Goal: Transaction & Acquisition: Purchase product/service

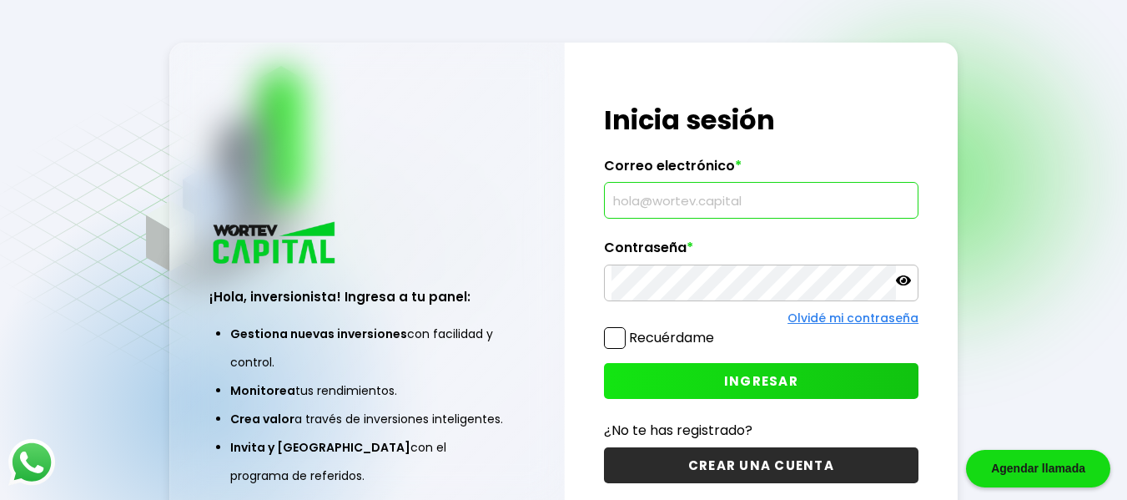
click at [646, 200] on input "text" at bounding box center [760, 200] width 299 height 35
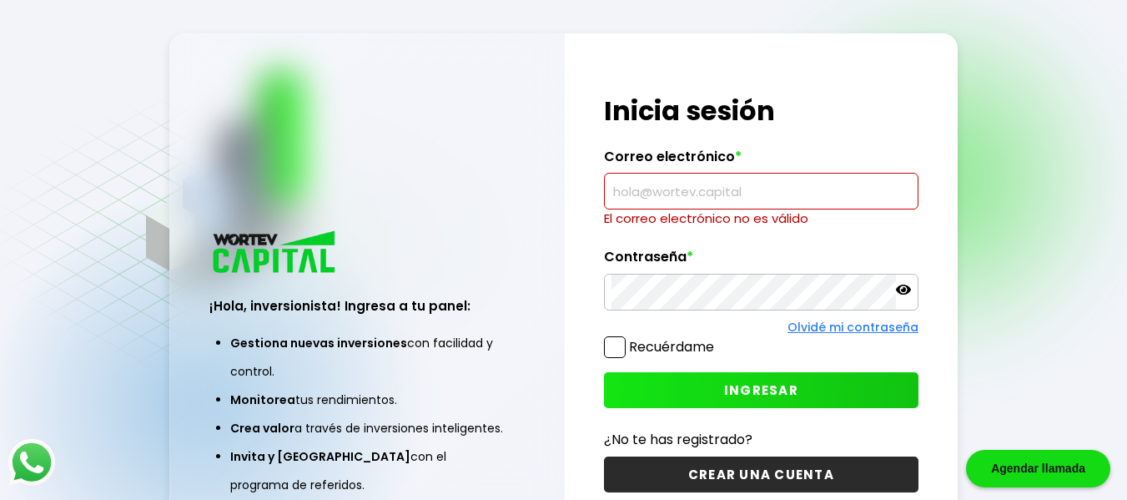
paste input "[EMAIL_ADDRESS][DOMAIN_NAME]"
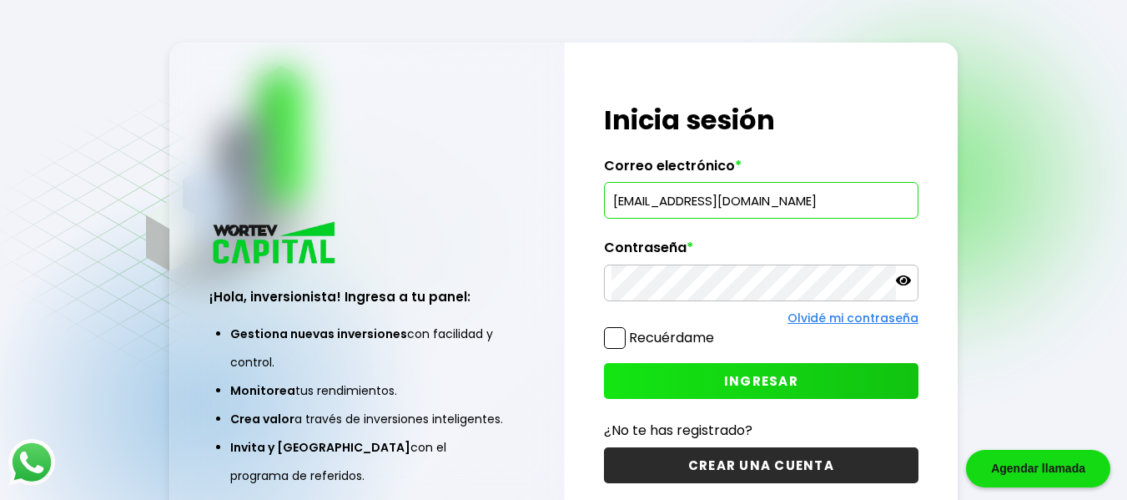
type input "[EMAIL_ADDRESS][DOMAIN_NAME]"
click at [719, 383] on button "INGRESAR" at bounding box center [761, 381] width 314 height 36
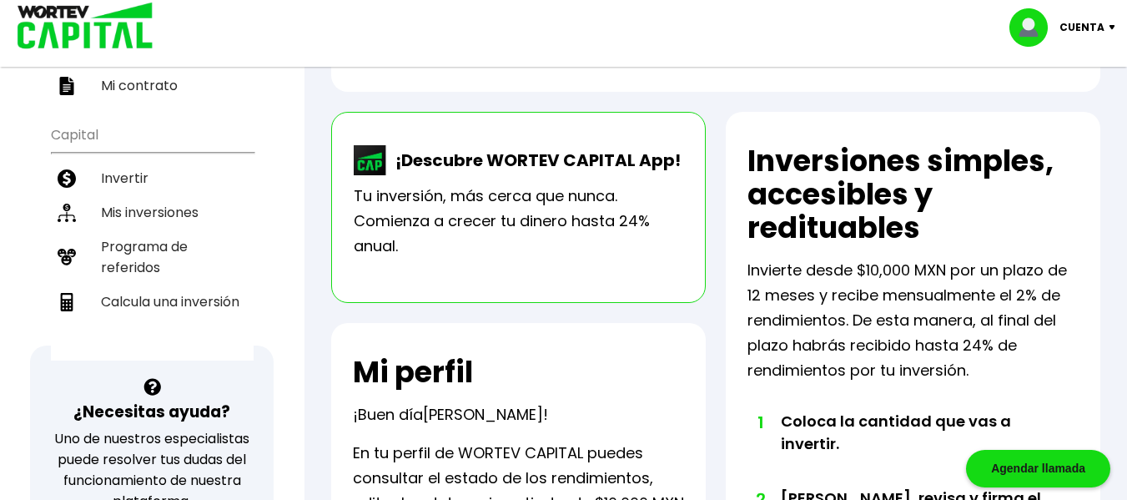
scroll to position [334, 0]
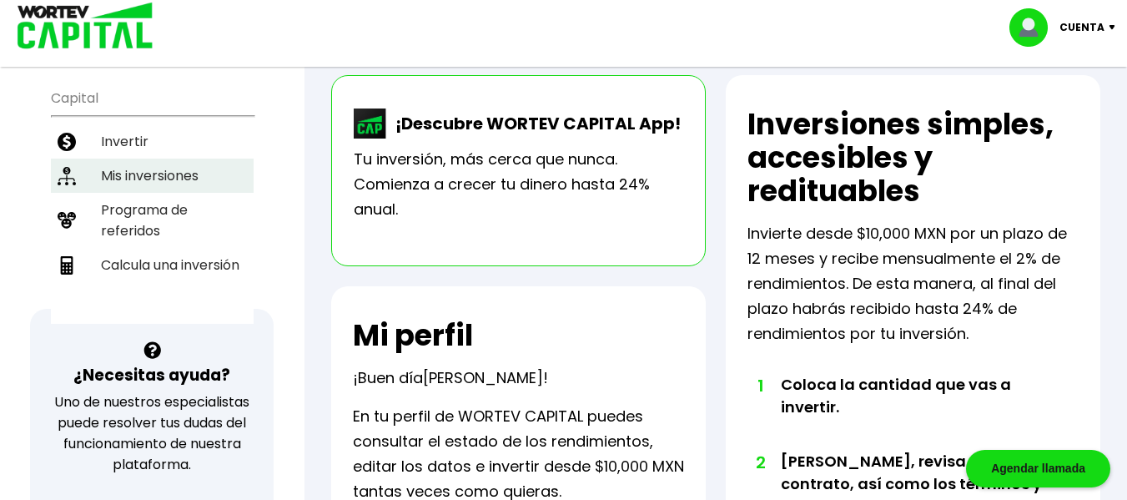
click at [132, 158] on li "Mis inversiones" at bounding box center [152, 175] width 203 height 34
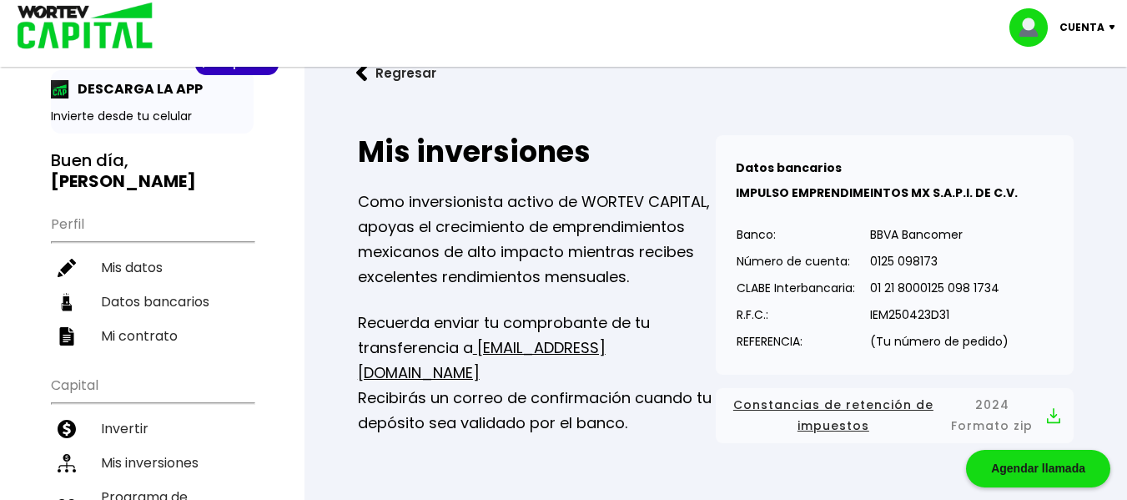
scroll to position [83, 0]
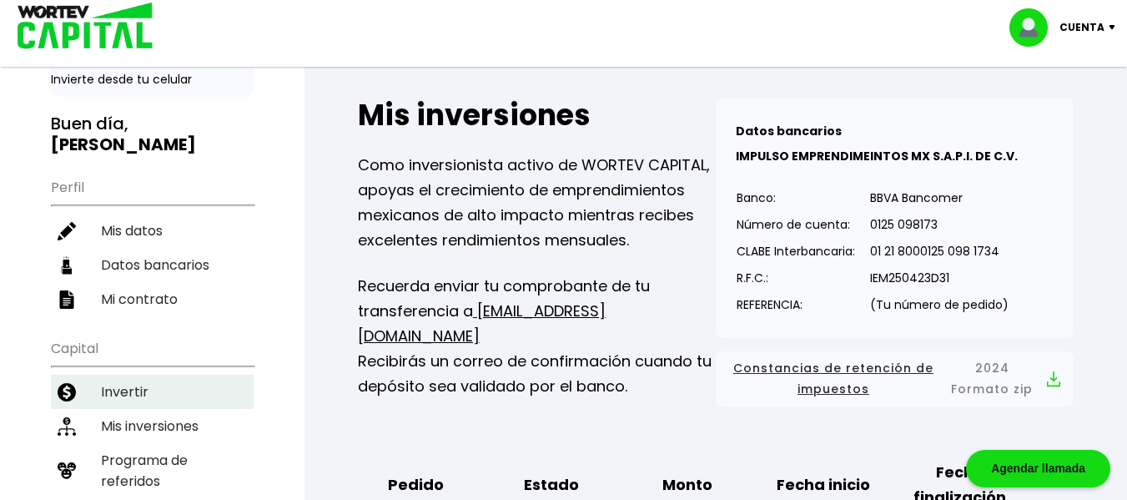
click at [135, 374] on li "Invertir" at bounding box center [152, 391] width 203 height 34
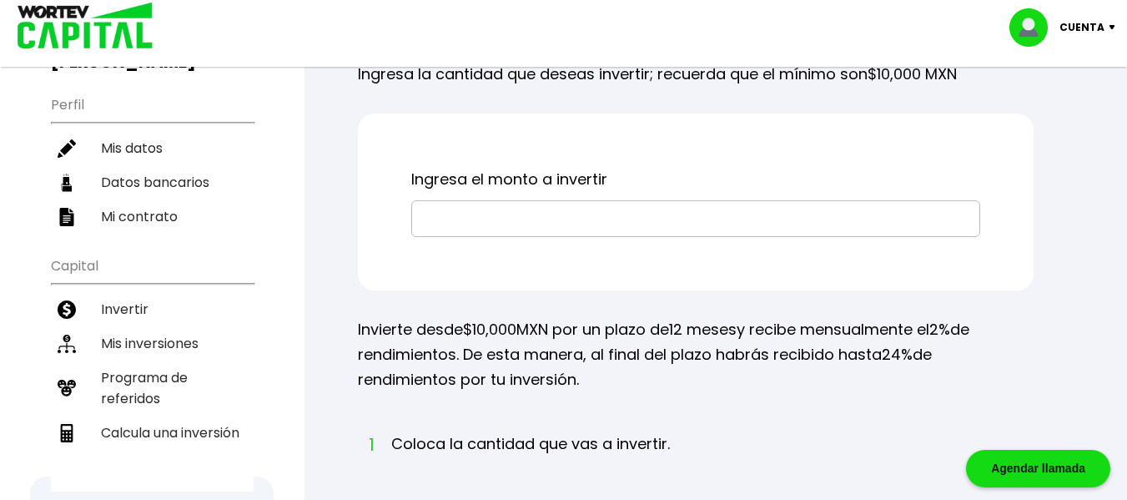
scroll to position [167, 0]
click at [615, 235] on input "text" at bounding box center [696, 217] width 554 height 35
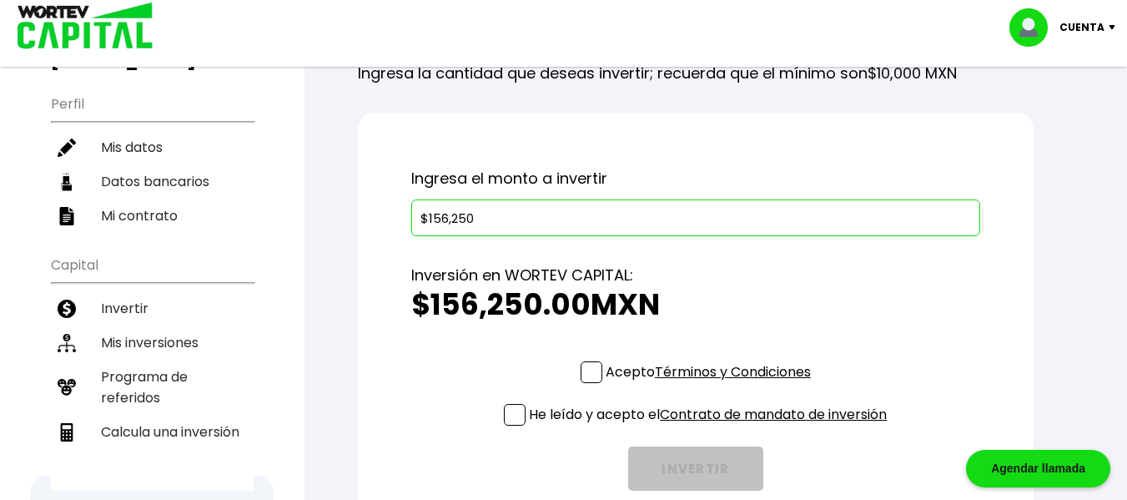
type input "$156,250"
click at [585, 383] on span at bounding box center [591, 372] width 22 height 22
click at [711, 384] on input "Acepto Términos y Condiciones" at bounding box center [711, 384] width 0 height 0
click at [505, 425] on span at bounding box center [515, 415] width 22 height 22
click at [711, 427] on input "He leído y acepto el Contrato de mandato de inversión" at bounding box center [711, 427] width 0 height 0
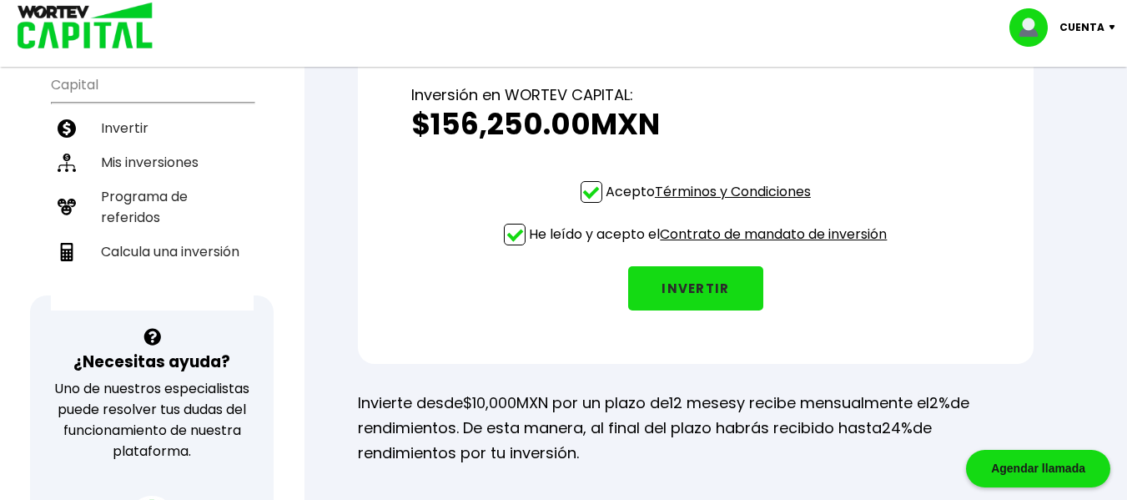
scroll to position [500, 0]
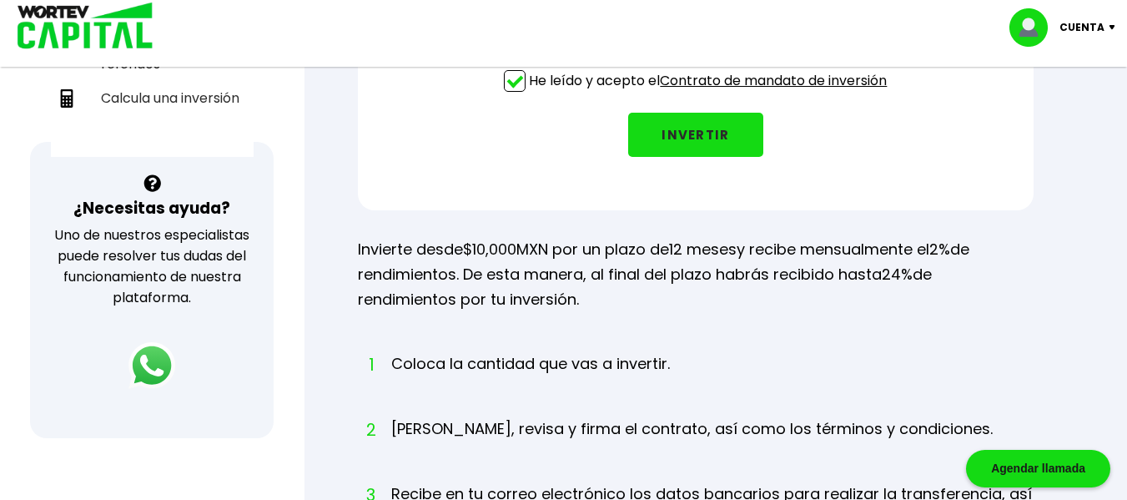
click at [698, 157] on button "INVERTIR" at bounding box center [695, 135] width 135 height 44
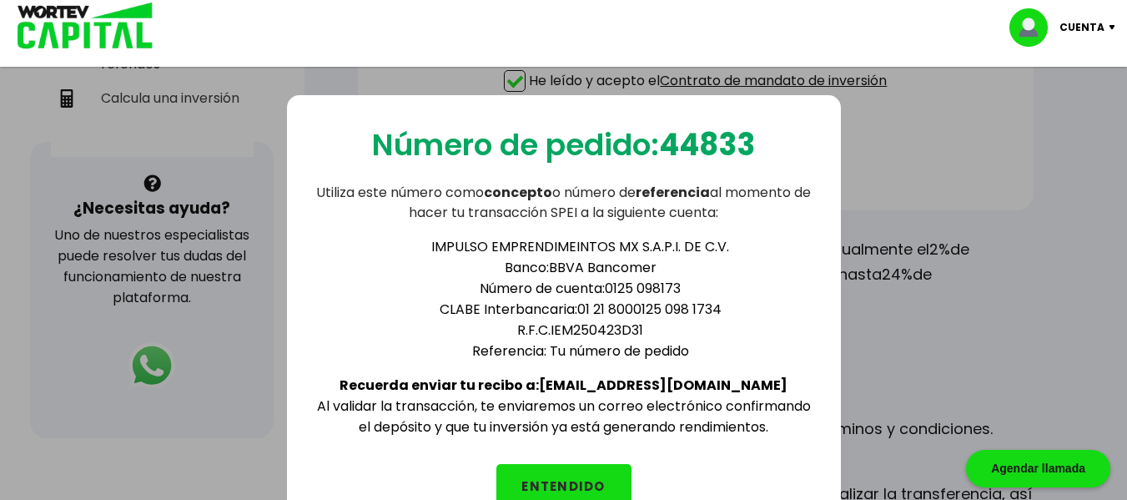
click at [558, 480] on button "ENTENDIDO" at bounding box center [563, 486] width 135 height 44
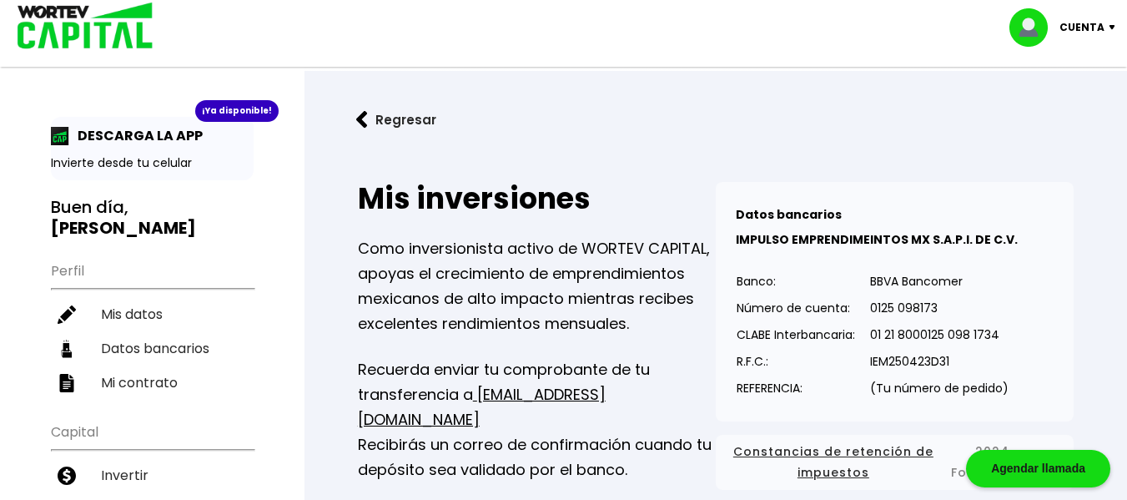
click at [1086, 31] on p "Cuenta" at bounding box center [1081, 27] width 45 height 25
